Goal: Task Accomplishment & Management: Use online tool/utility

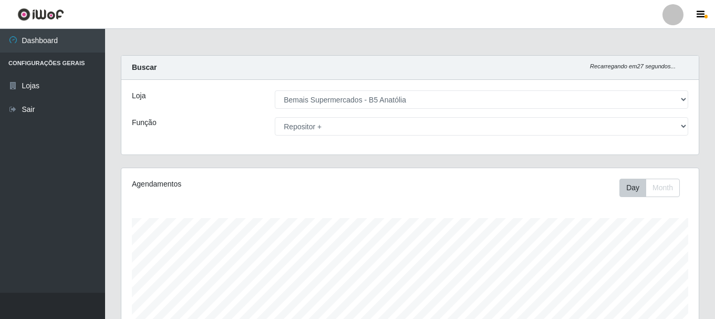
select select "405"
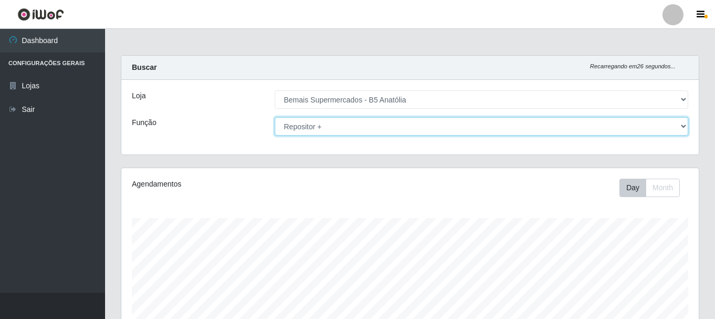
click at [339, 129] on select "[Selecione...] ASG ASG + ASG ++ Auxiliar de Estacionamento Auxiliar de Estacion…" at bounding box center [482, 126] width 414 height 18
click at [275, 117] on select "[Selecione...] ASG ASG + ASG ++ Auxiliar de Estacionamento Auxiliar de Estacion…" at bounding box center [482, 126] width 414 height 18
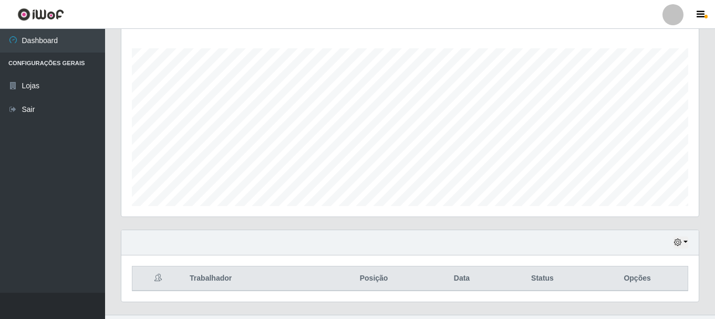
scroll to position [192, 0]
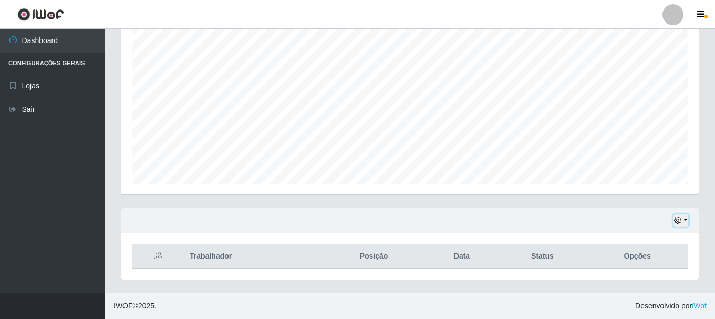
click at [676, 221] on icon "button" at bounding box center [677, 220] width 7 height 7
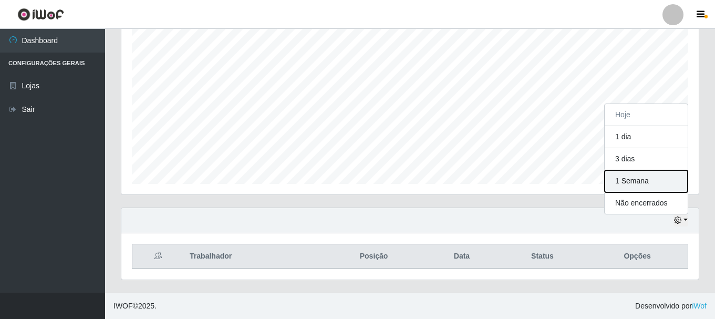
click at [644, 184] on button "1 Semana" at bounding box center [646, 181] width 83 height 22
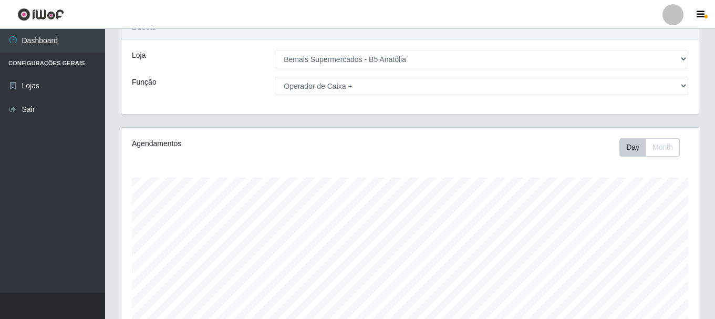
scroll to position [0, 0]
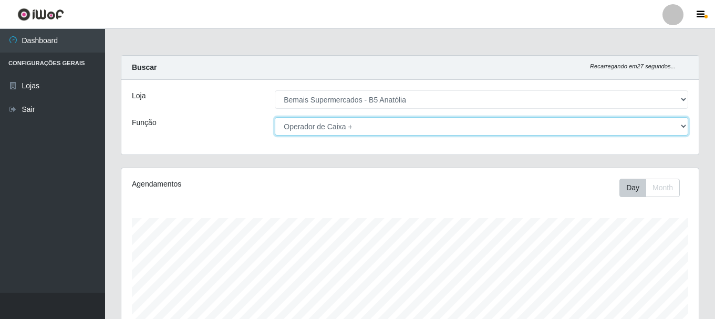
click at [404, 125] on select "[Selecione...] ASG ASG + ASG ++ Auxiliar de Estacionamento Auxiliar de Estacion…" at bounding box center [482, 126] width 414 height 18
click at [275, 117] on select "[Selecione...] ASG ASG + ASG ++ Auxiliar de Estacionamento Auxiliar de Estacion…" at bounding box center [482, 126] width 414 height 18
click at [417, 124] on select "[Selecione...] ASG ASG + ASG ++ Auxiliar de Estacionamento Auxiliar de Estacion…" at bounding box center [482, 126] width 414 height 18
click at [275, 117] on select "[Selecione...] ASG ASG + ASG ++ Auxiliar de Estacionamento Auxiliar de Estacion…" at bounding box center [482, 126] width 414 height 18
click at [419, 128] on select "[Selecione...] ASG ASG + ASG ++ Auxiliar de Estacionamento Auxiliar de Estacion…" at bounding box center [482, 126] width 414 height 18
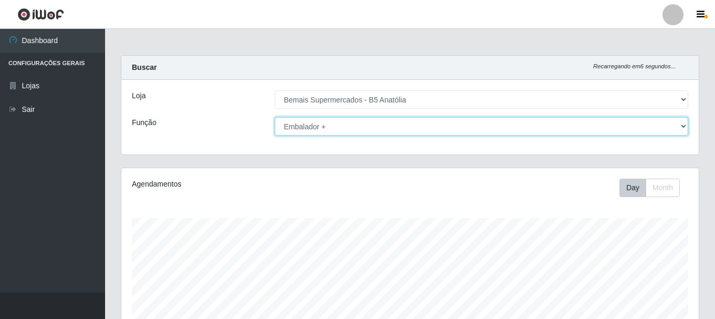
select select "1"
click at [275, 117] on select "[Selecione...] ASG ASG + ASG ++ Auxiliar de Estacionamento Auxiliar de Estacion…" at bounding box center [482, 126] width 414 height 18
